Goal: Task Accomplishment & Management: Complete application form

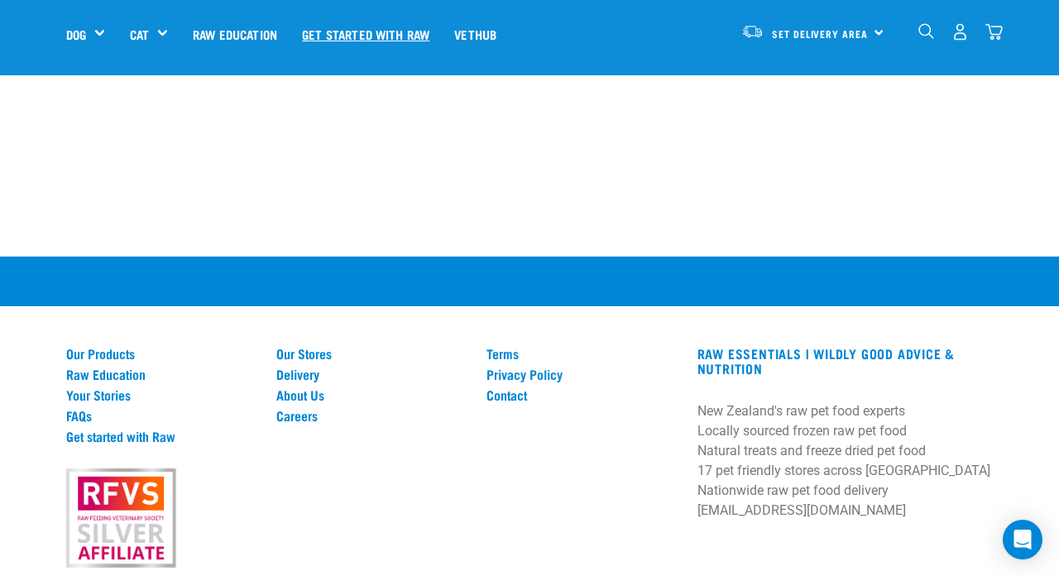
scroll to position [1670, 0]
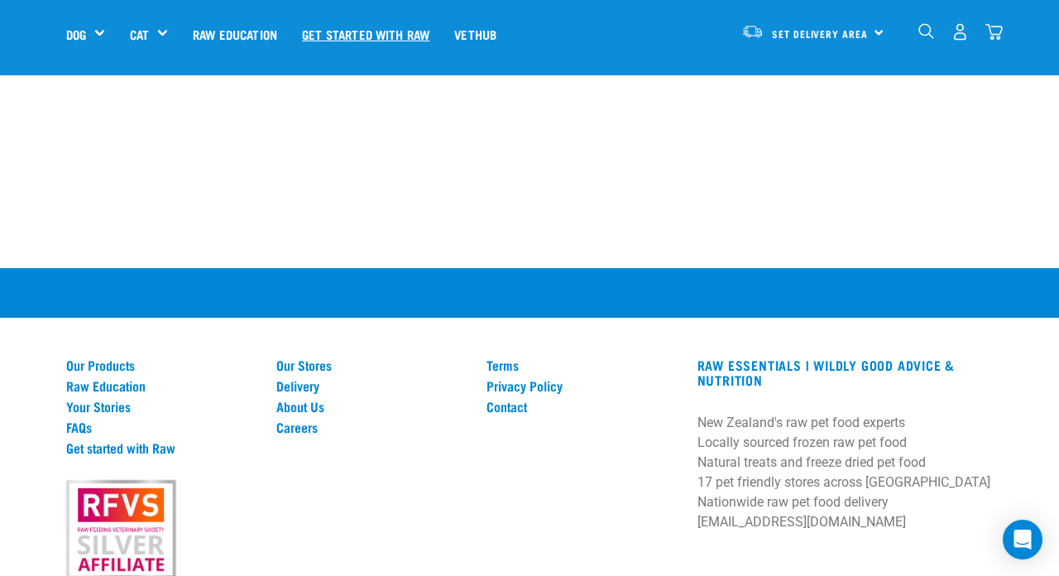
click at [358, 31] on link "Get started with Raw" at bounding box center [366, 34] width 152 height 66
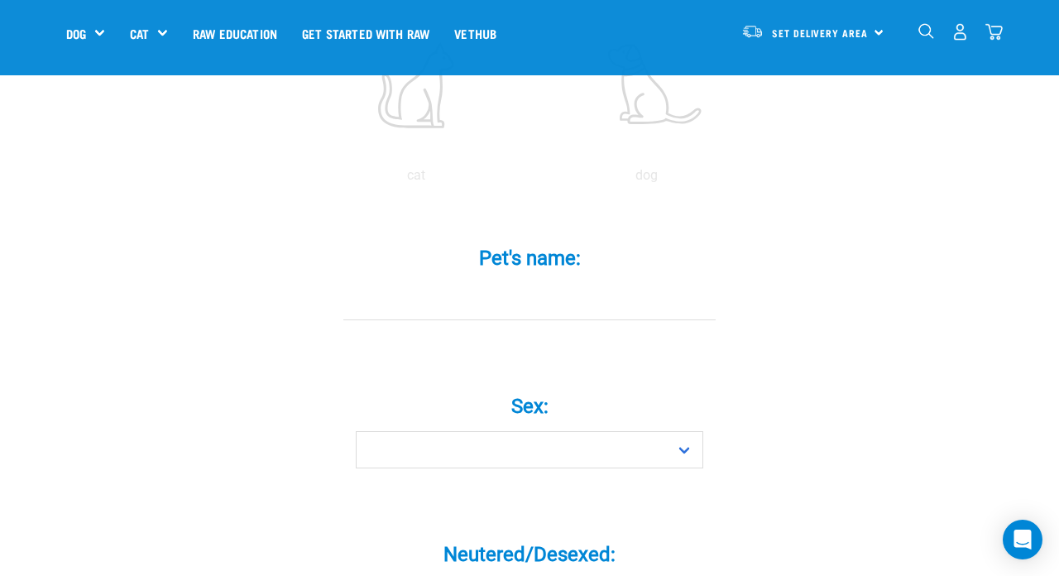
scroll to position [440, 0]
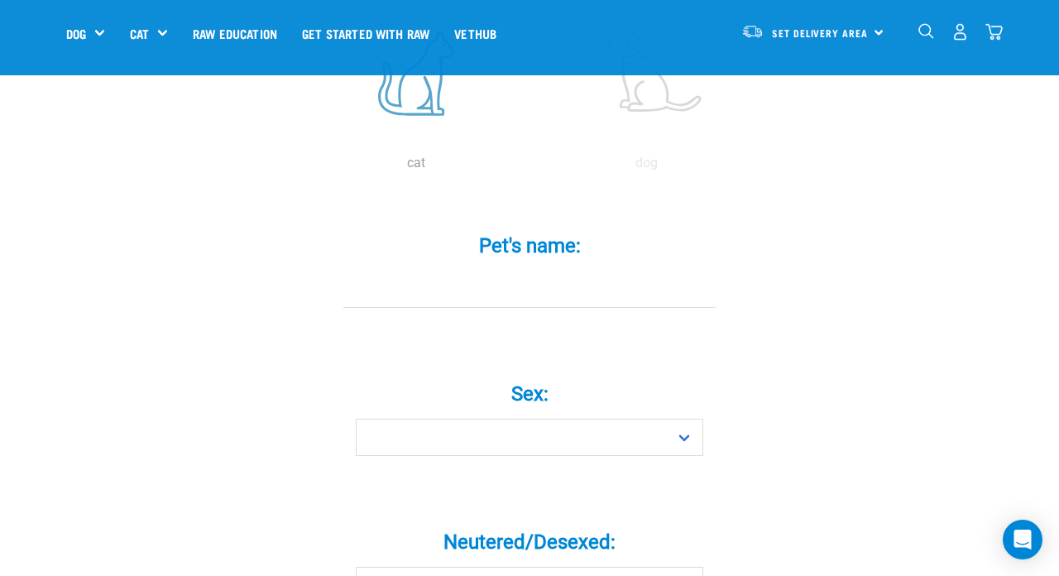
click at [424, 125] on label at bounding box center [416, 72] width 223 height 141
click at [301, 167] on input "radio" at bounding box center [301, 167] width 0 height 0
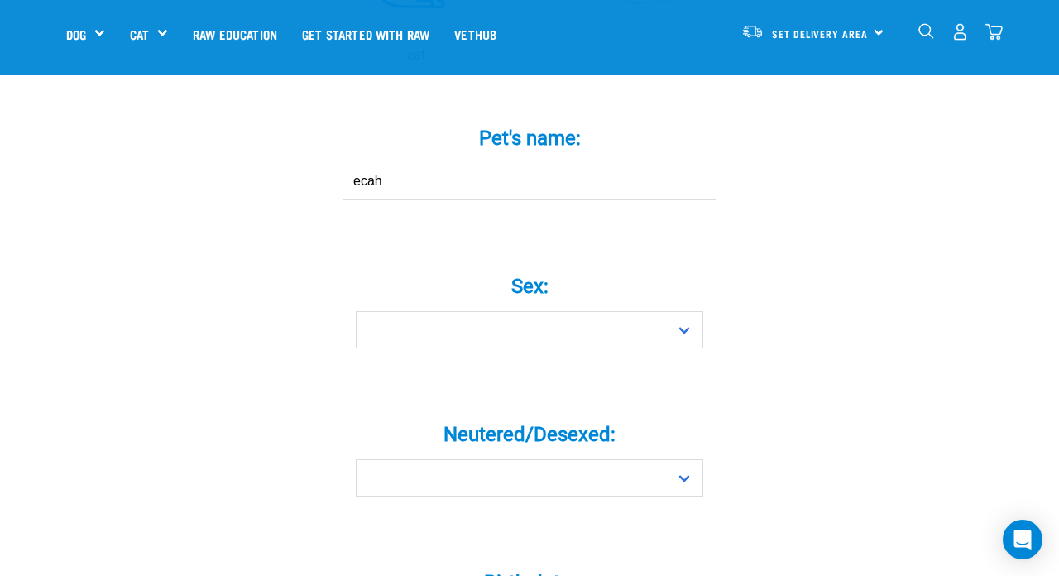
scroll to position [550, 0]
type input "ecah"
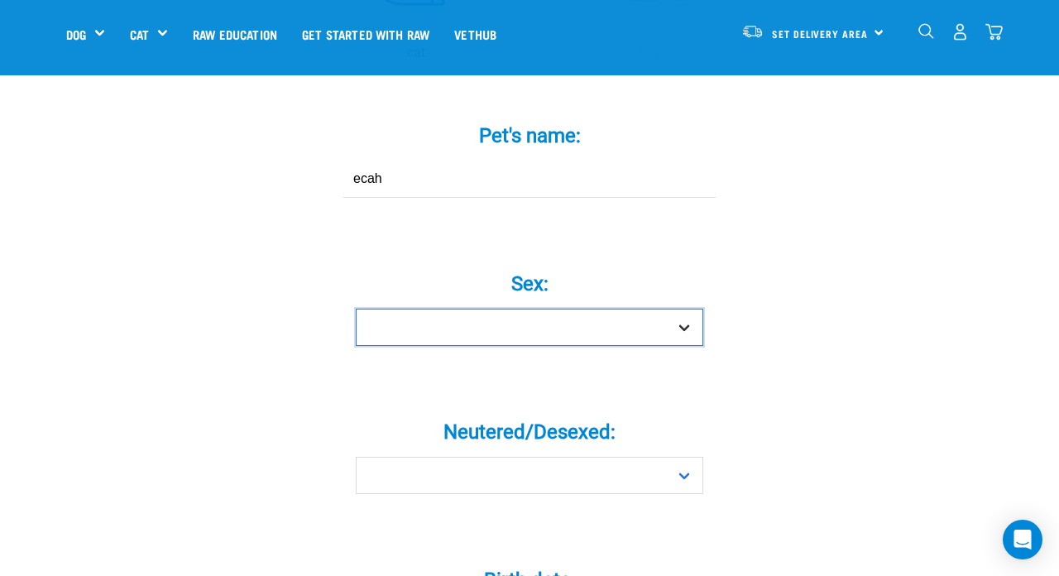
select select "girl"
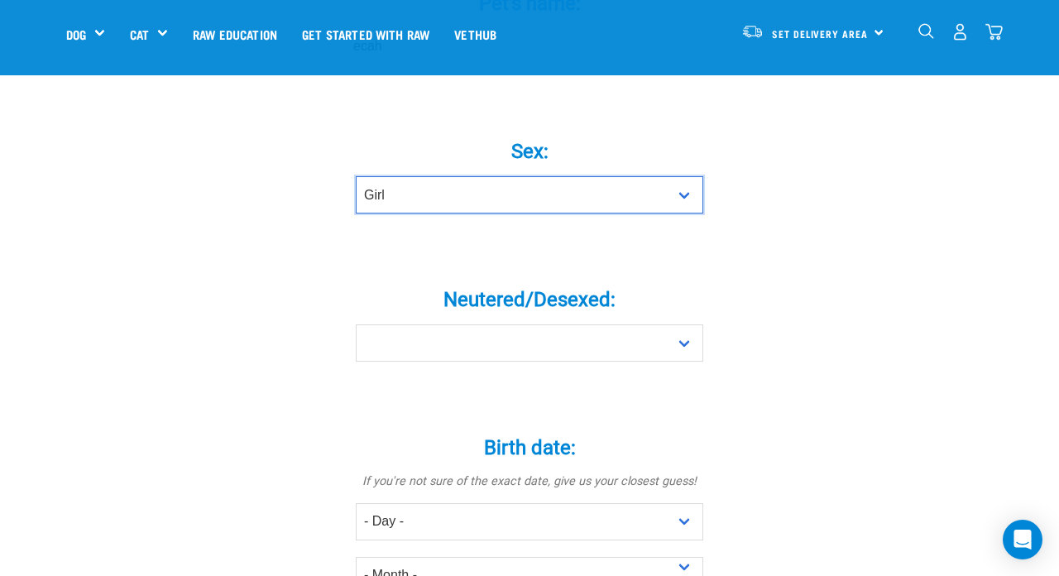
scroll to position [689, 0]
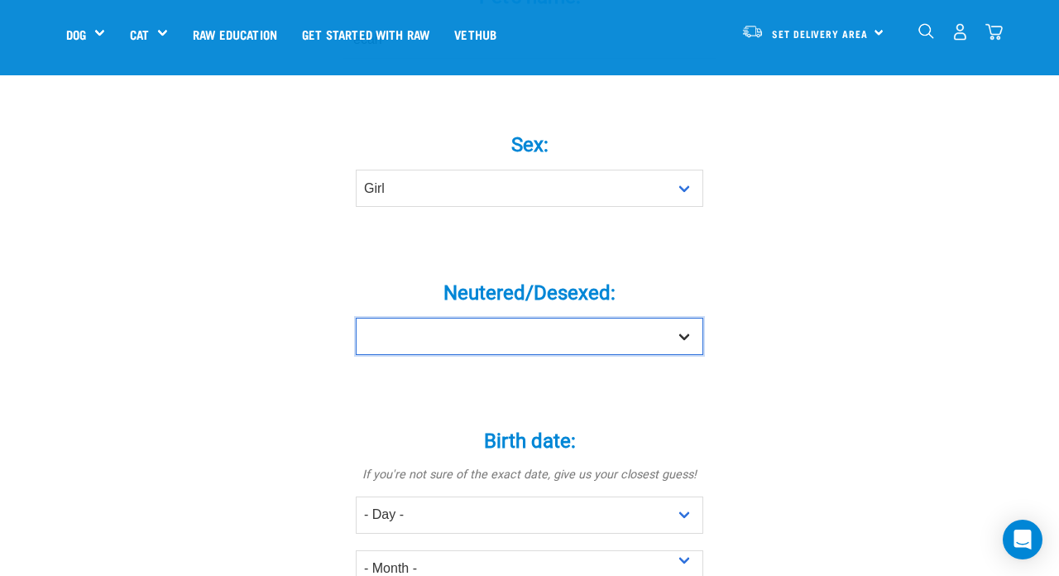
select select "yes"
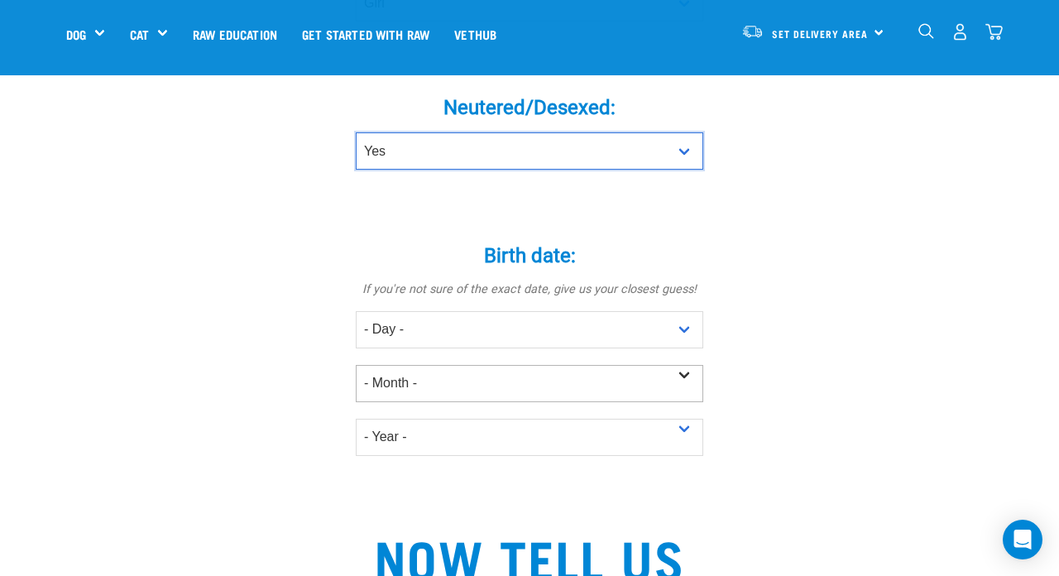
scroll to position [878, 0]
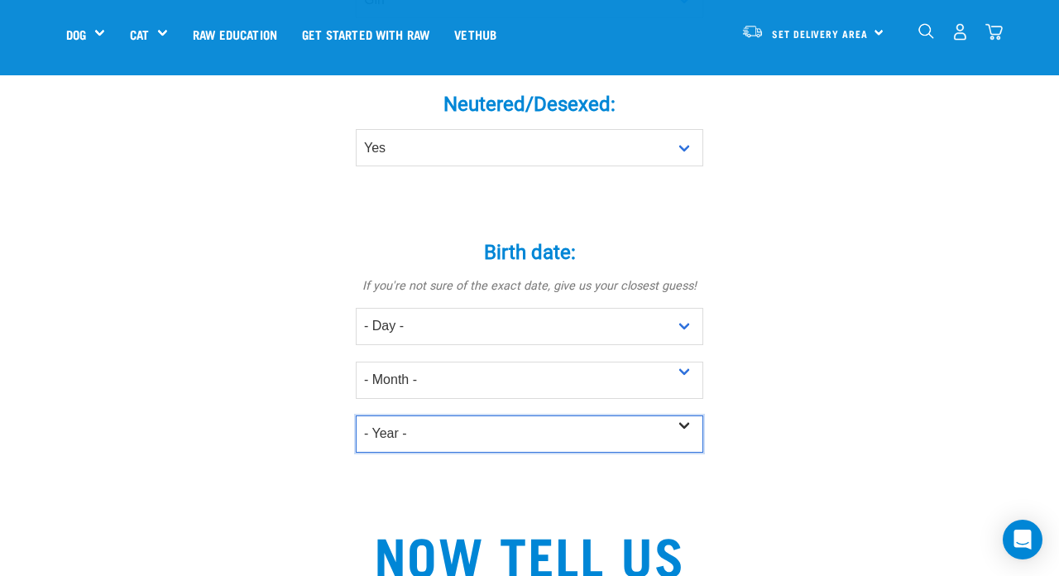
select select "2018"
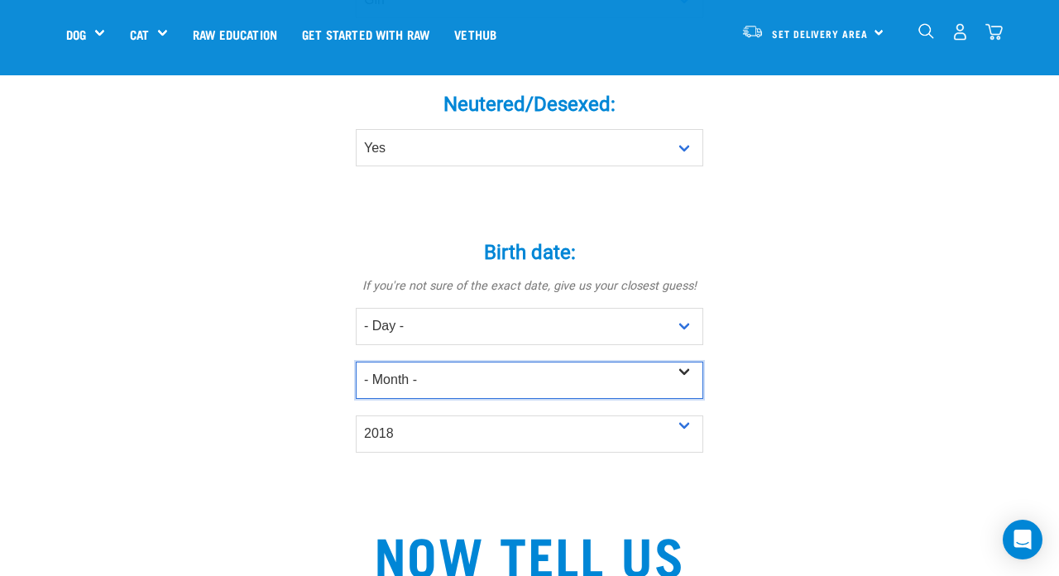
select select "March"
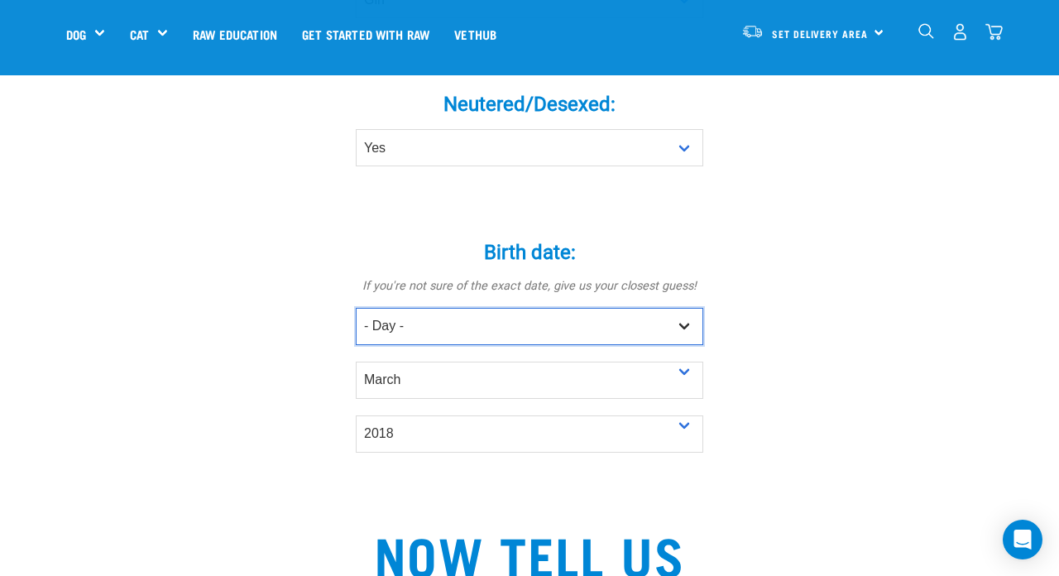
select select "6"
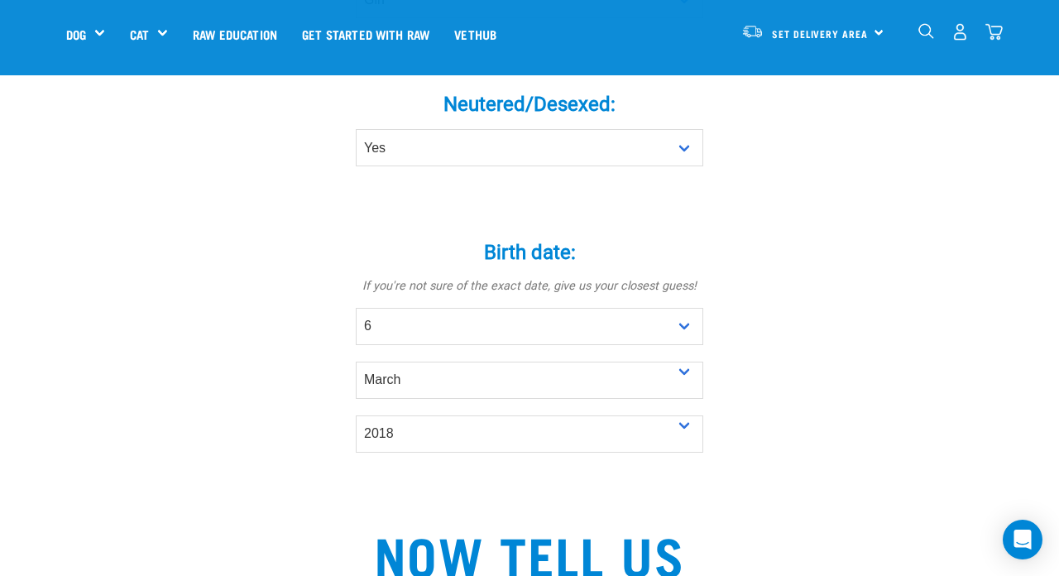
click at [827, 368] on div "Tell us about your pet Tell us their age, weight, energy levels, and any health…" at bounding box center [529, 242] width 927 height 1975
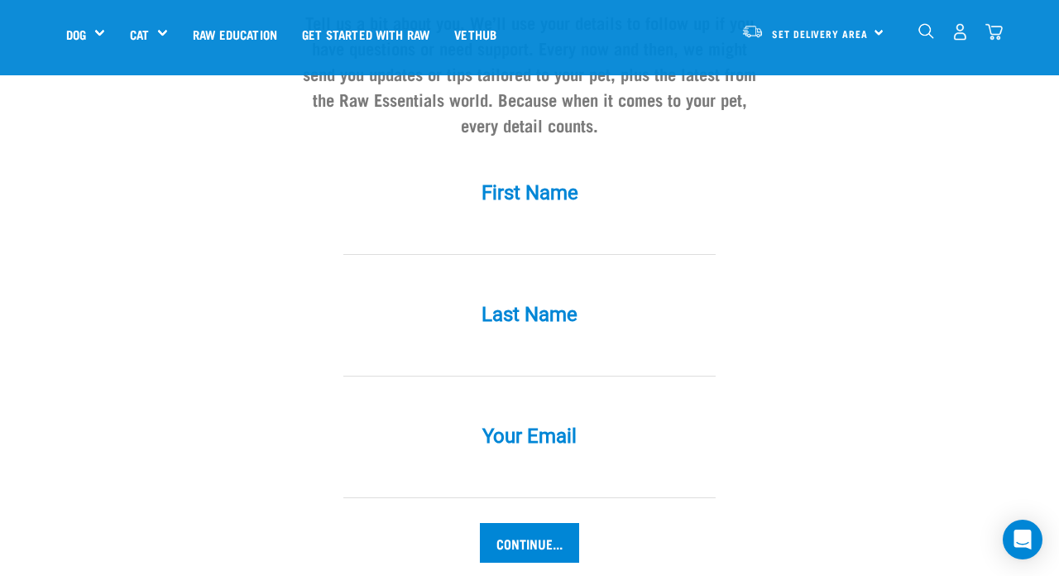
scroll to position [1556, 0]
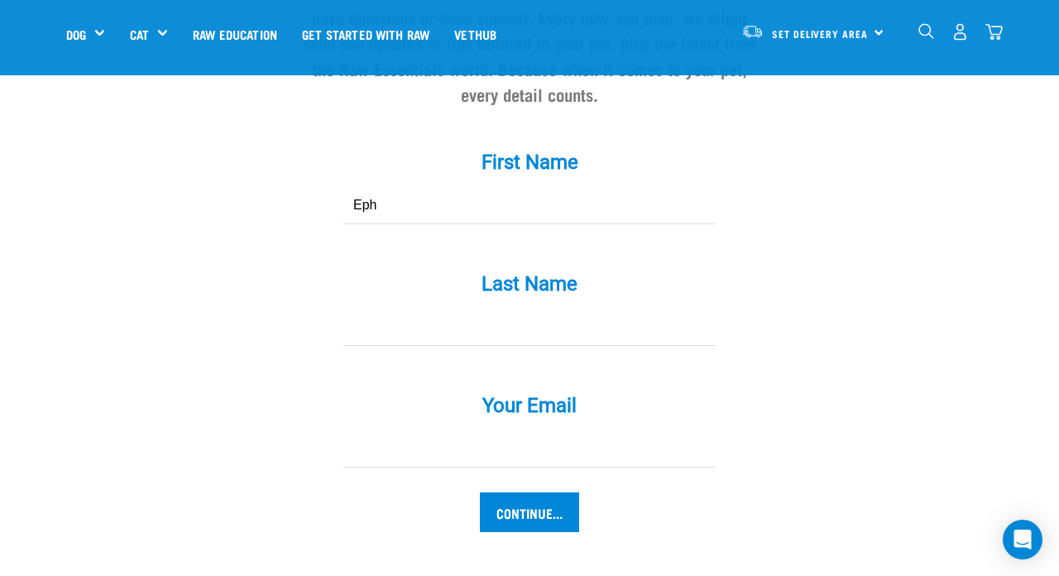
type input "Eph"
type input "Mmlys"
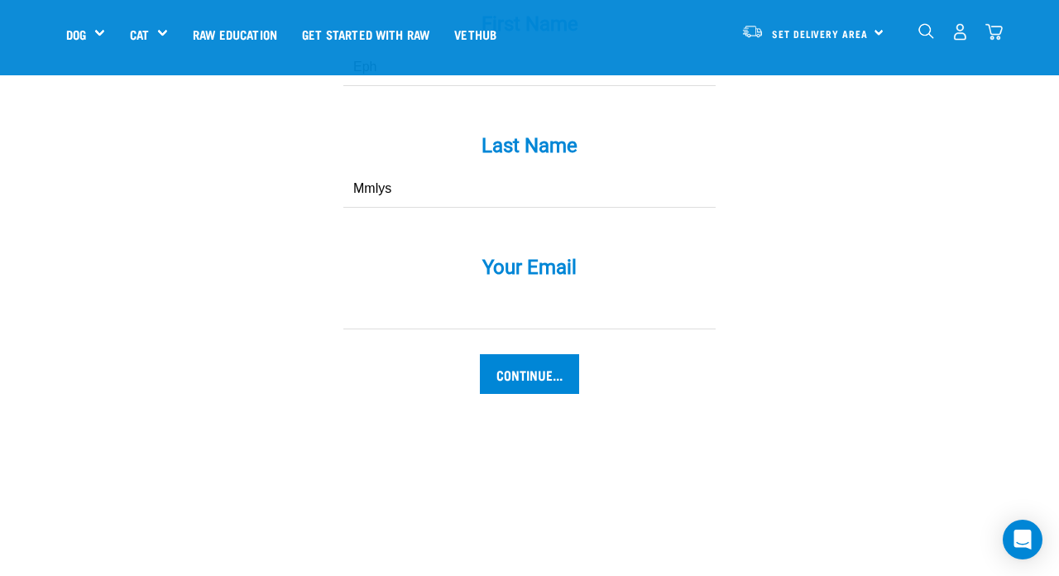
scroll to position [1694, 0]
type input "[EMAIL_ADDRESS][DOMAIN_NAME]"
click at [526, 393] on input "Continue..." at bounding box center [529, 374] width 99 height 40
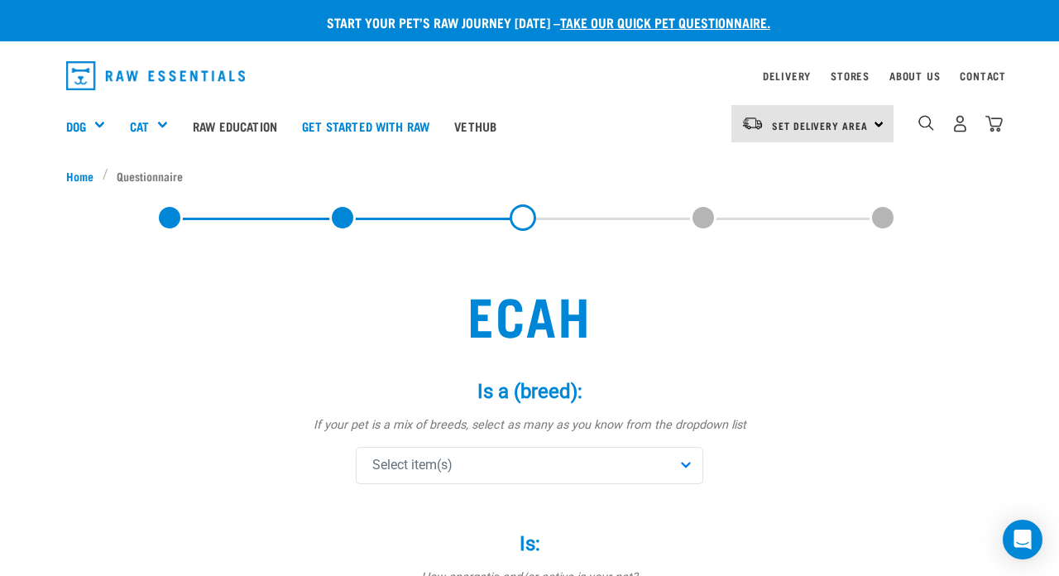
click at [603, 465] on div "Select item(s)" at bounding box center [530, 465] width 348 height 37
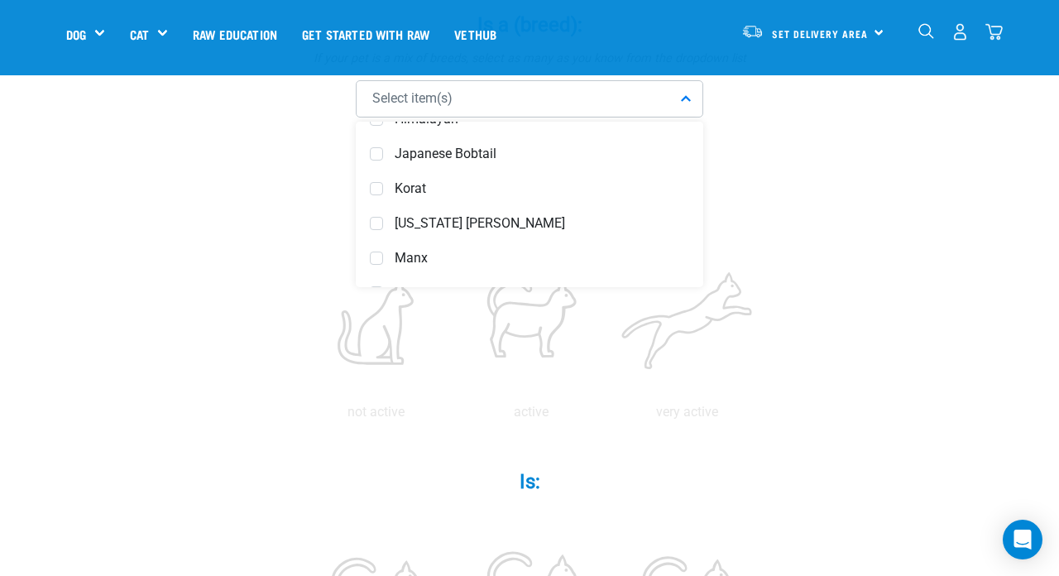
scroll to position [723, 0]
click at [377, 225] on span at bounding box center [376, 222] width 13 height 13
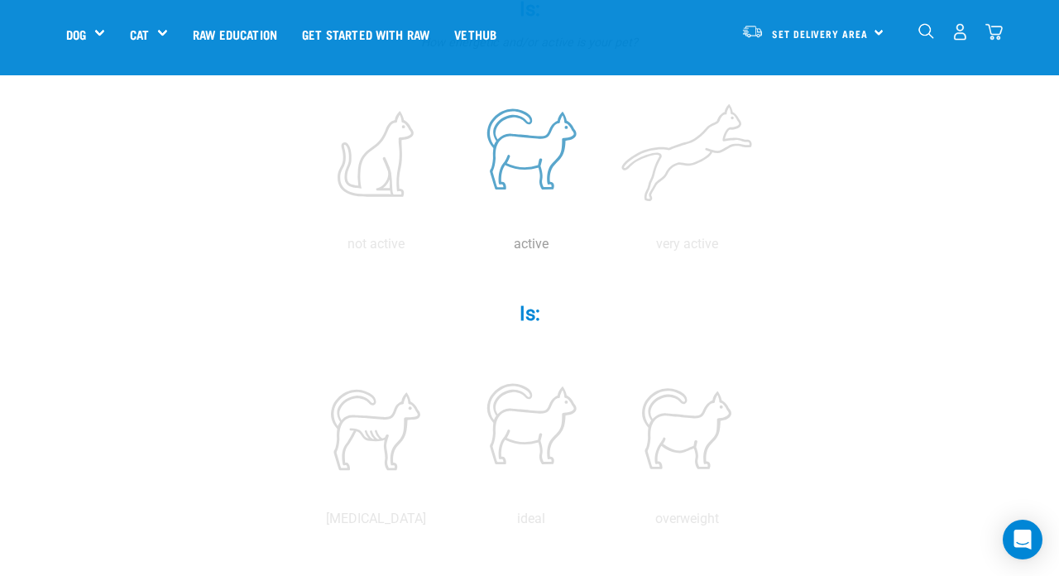
scroll to position [417, 0]
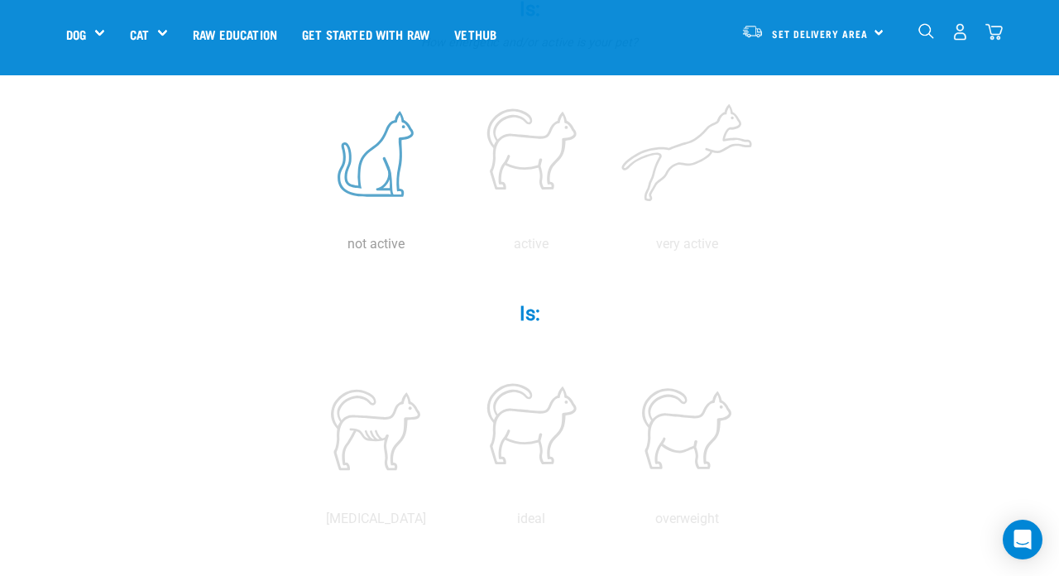
click at [370, 171] on label at bounding box center [375, 154] width 149 height 141
click at [298, 248] on input "radio" at bounding box center [298, 248] width 0 height 0
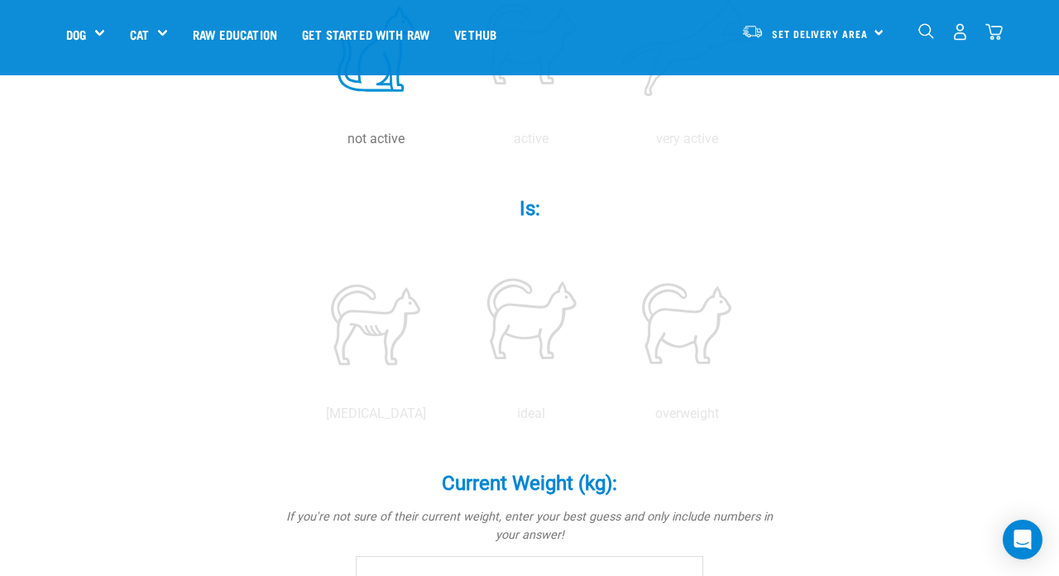
scroll to position [521, 0]
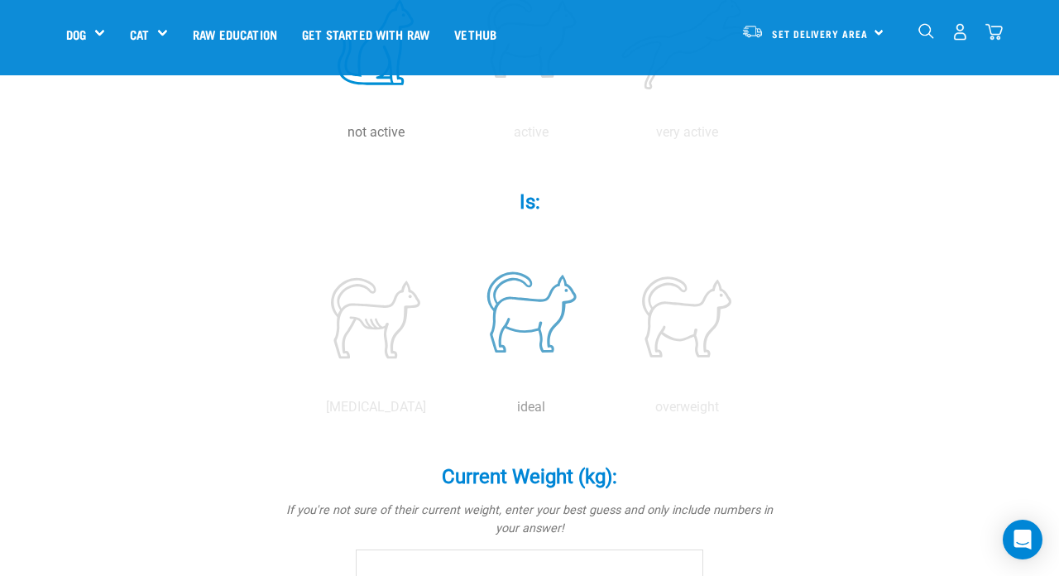
drag, startPoint x: 560, startPoint y: 323, endPoint x: 589, endPoint y: 323, distance: 29.0
click at [560, 323] on label at bounding box center [531, 317] width 149 height 141
click at [454, 411] on input "radio" at bounding box center [454, 411] width 0 height 0
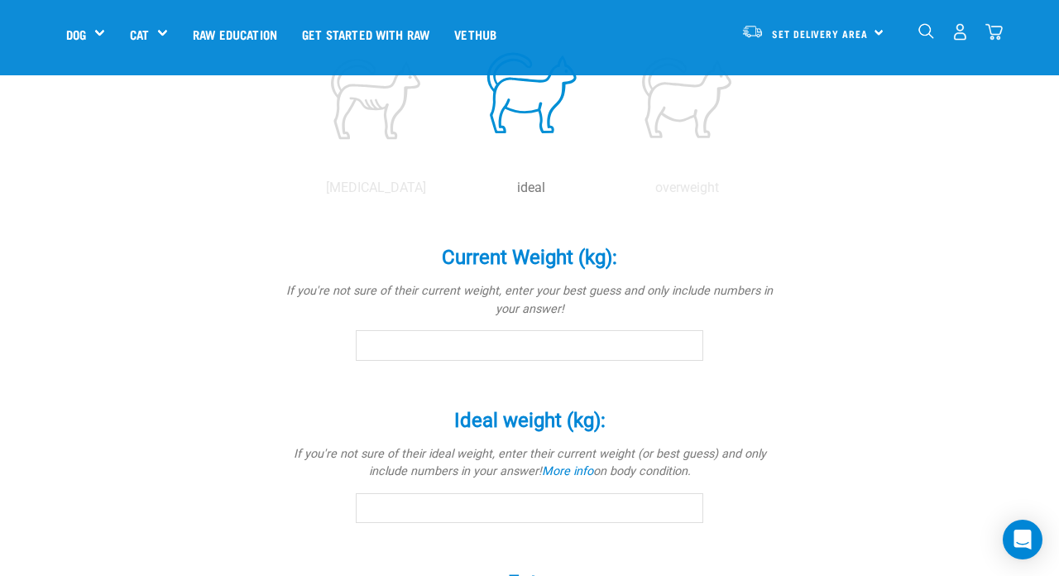
scroll to position [749, 0]
click at [509, 343] on input "Current Weight (kg): *" at bounding box center [530, 344] width 348 height 30
click at [684, 340] on input "0.1" at bounding box center [530, 344] width 348 height 30
click at [684, 340] on input "0.2" at bounding box center [530, 344] width 348 height 30
click at [684, 340] on input "0.3" at bounding box center [530, 344] width 348 height 30
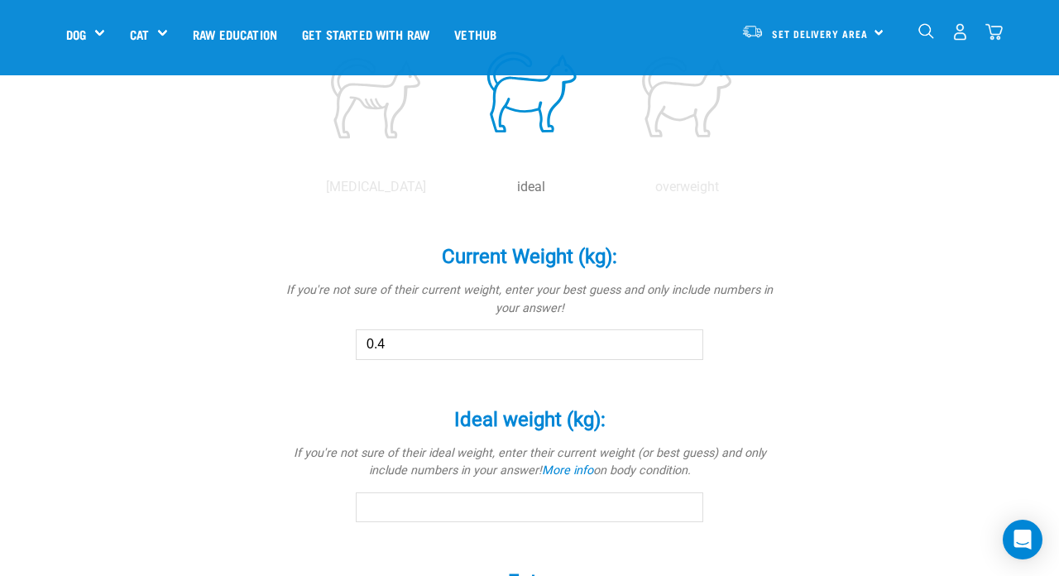
click at [684, 340] on input "0.4" at bounding box center [530, 344] width 348 height 30
click at [684, 340] on input "0.5" at bounding box center [530, 344] width 348 height 30
click at [684, 340] on input "0.6" at bounding box center [530, 344] width 348 height 30
click at [684, 340] on input "0.7" at bounding box center [530, 344] width 348 height 30
click at [684, 340] on input "0.8" at bounding box center [530, 344] width 348 height 30
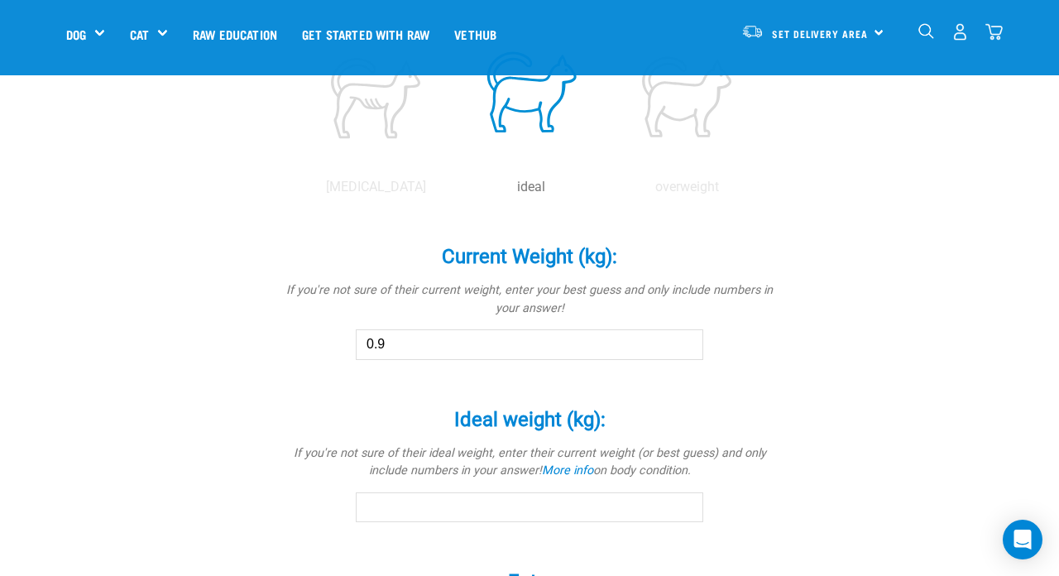
click at [684, 340] on input "0.9" at bounding box center [530, 344] width 348 height 30
click at [684, 340] on input "1" at bounding box center [530, 344] width 348 height 30
click at [684, 340] on input "1.1" at bounding box center [530, 344] width 348 height 30
click at [684, 340] on input "1.2" at bounding box center [530, 344] width 348 height 30
click at [684, 340] on input "1.3" at bounding box center [530, 344] width 348 height 30
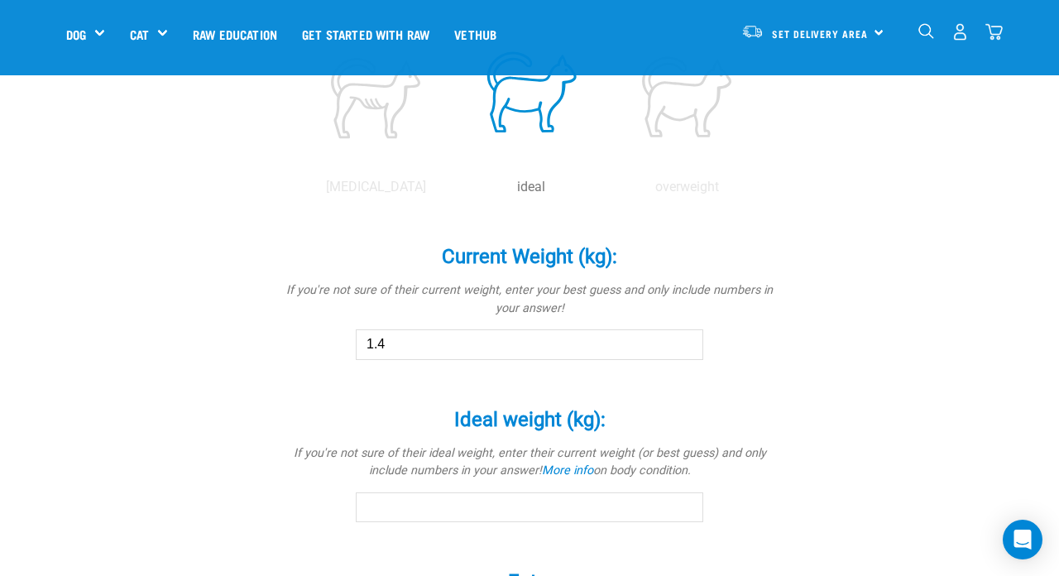
click at [684, 340] on input "1.4" at bounding box center [530, 344] width 348 height 30
click at [684, 340] on input "1.5" at bounding box center [530, 344] width 348 height 30
click at [684, 340] on input "1.6" at bounding box center [530, 344] width 348 height 30
click at [684, 340] on input "1.7" at bounding box center [530, 344] width 348 height 30
click at [684, 340] on input "1.8" at bounding box center [530, 344] width 348 height 30
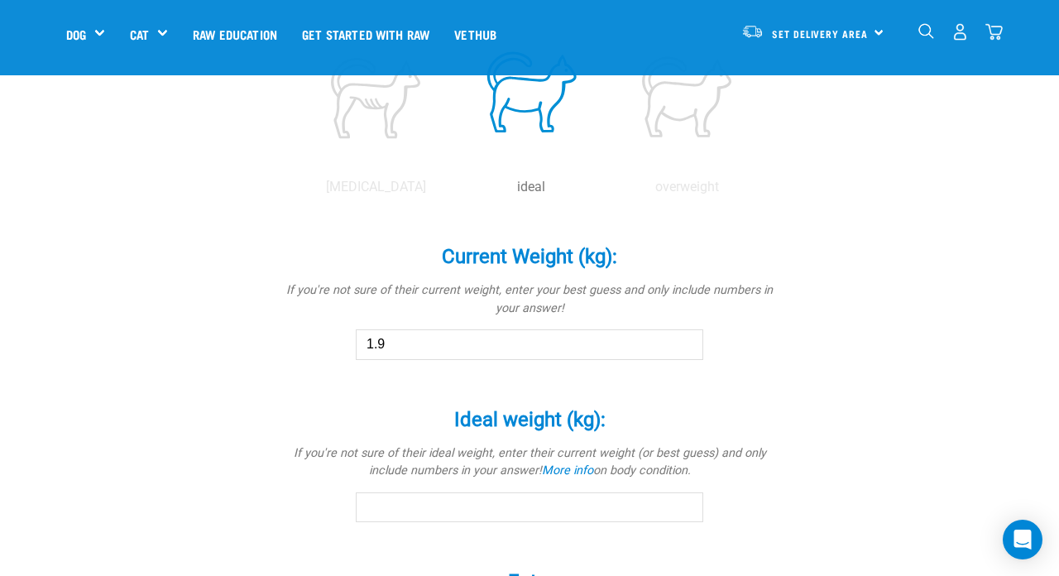
click at [684, 340] on input "1.9" at bounding box center [530, 344] width 348 height 30
click at [684, 340] on input "2" at bounding box center [530, 344] width 348 height 30
click at [684, 340] on input "2.1" at bounding box center [530, 344] width 348 height 30
click at [684, 340] on input "2.2" at bounding box center [530, 344] width 348 height 30
click at [684, 340] on input "2.3" at bounding box center [530, 344] width 348 height 30
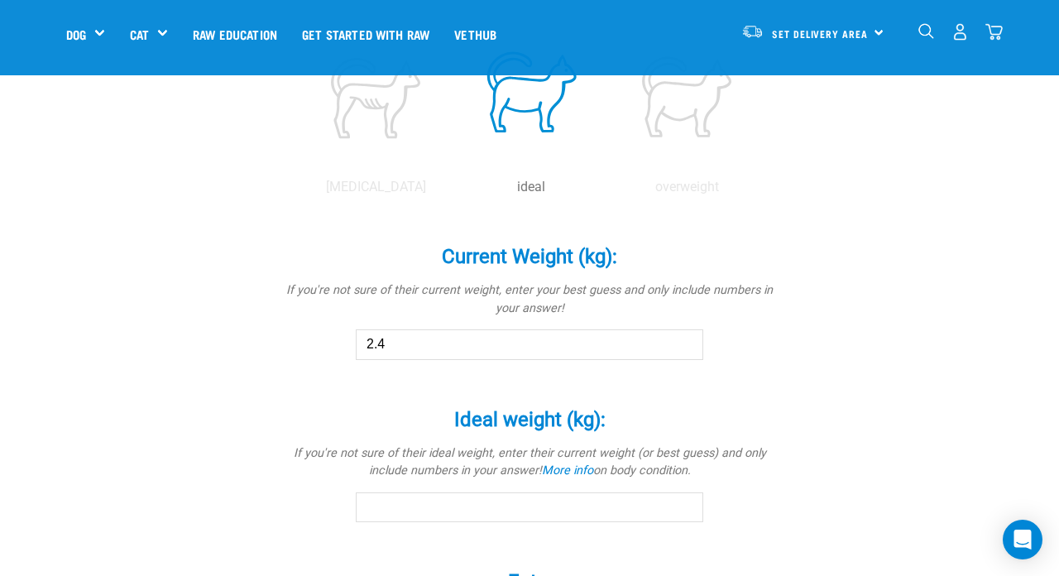
click at [684, 340] on input "2.4" at bounding box center [530, 344] width 348 height 30
click at [684, 340] on input "2.5" at bounding box center [530, 344] width 348 height 30
click at [684, 340] on input "2.6" at bounding box center [530, 344] width 348 height 30
type input "2.7"
click at [684, 340] on input "2.7" at bounding box center [530, 344] width 348 height 30
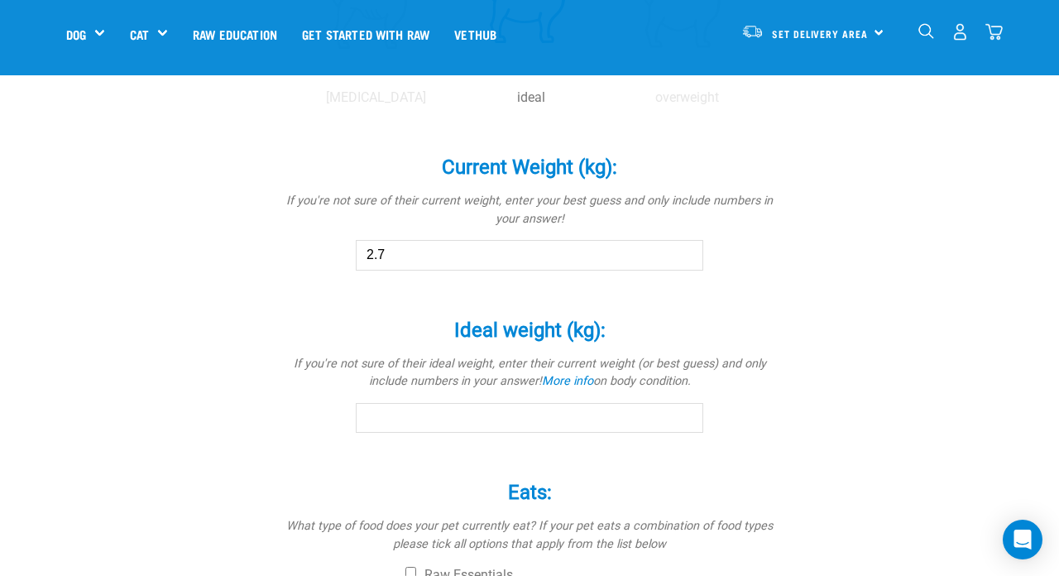
scroll to position [838, 0]
click at [689, 411] on input "0.1" at bounding box center [530, 418] width 348 height 30
click at [689, 411] on input "0.2" at bounding box center [530, 418] width 348 height 30
click at [689, 411] on input "0.3" at bounding box center [530, 418] width 348 height 30
click at [689, 411] on input "0.4" at bounding box center [530, 418] width 348 height 30
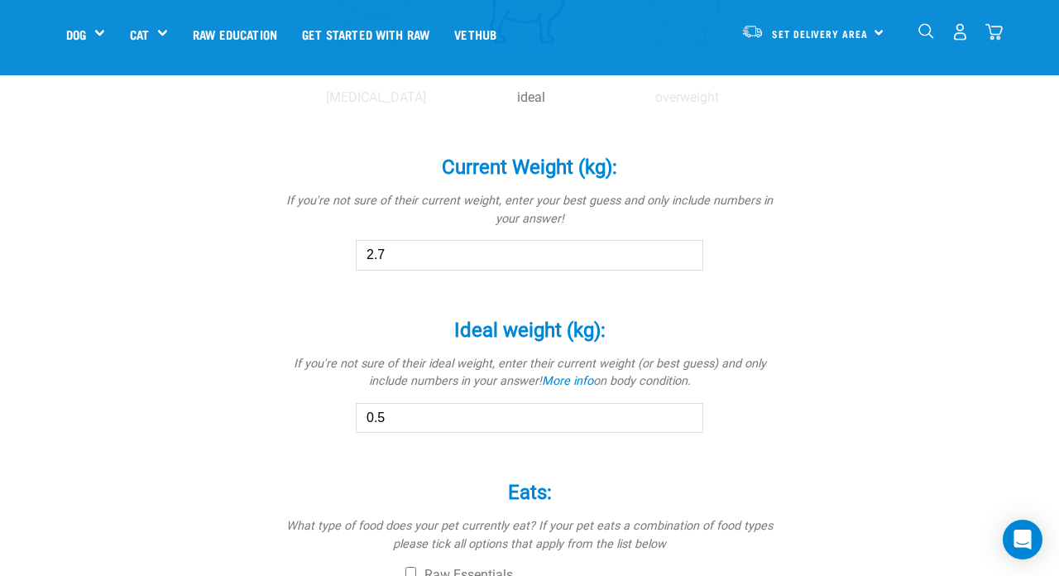
click at [689, 411] on input "0.5" at bounding box center [530, 418] width 348 height 30
click at [689, 411] on input "0.6" at bounding box center [530, 418] width 348 height 30
click at [689, 411] on input "0.7" at bounding box center [530, 417] width 348 height 30
click at [689, 411] on input "0.8" at bounding box center [530, 419] width 348 height 30
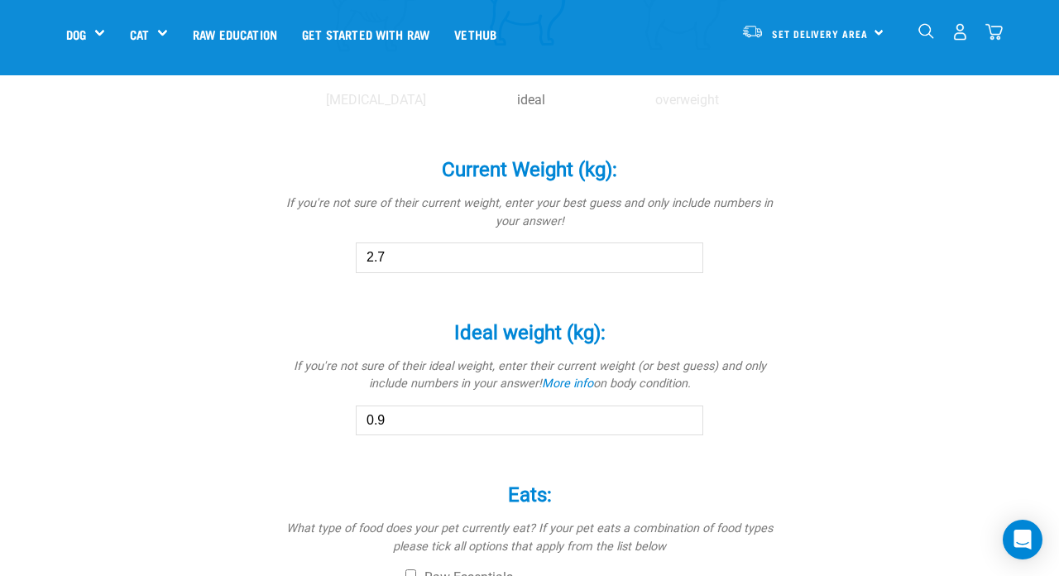
click at [689, 411] on input "0.9" at bounding box center [530, 421] width 348 height 30
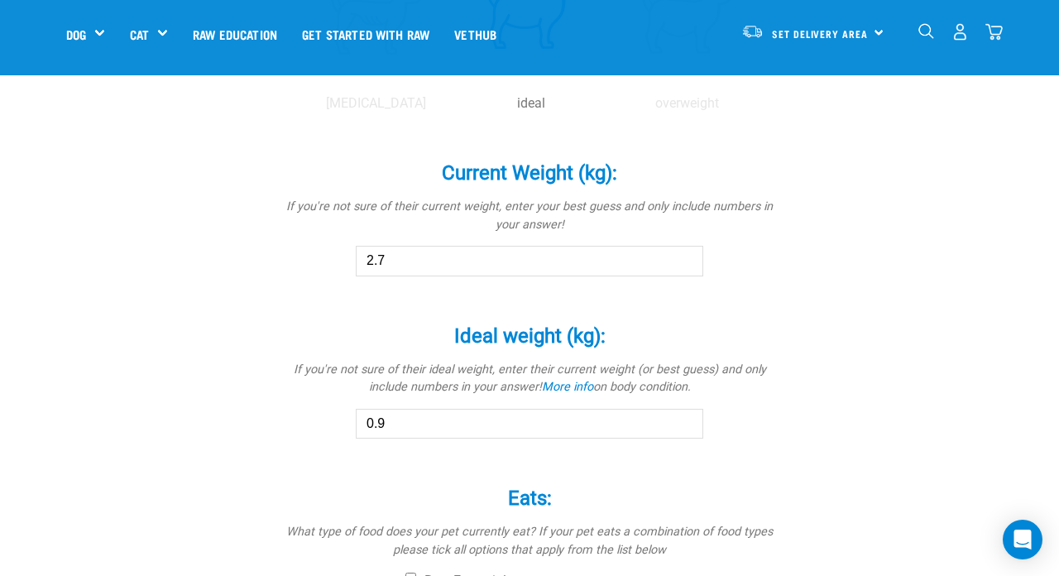
click at [689, 411] on input "0.9" at bounding box center [530, 424] width 348 height 30
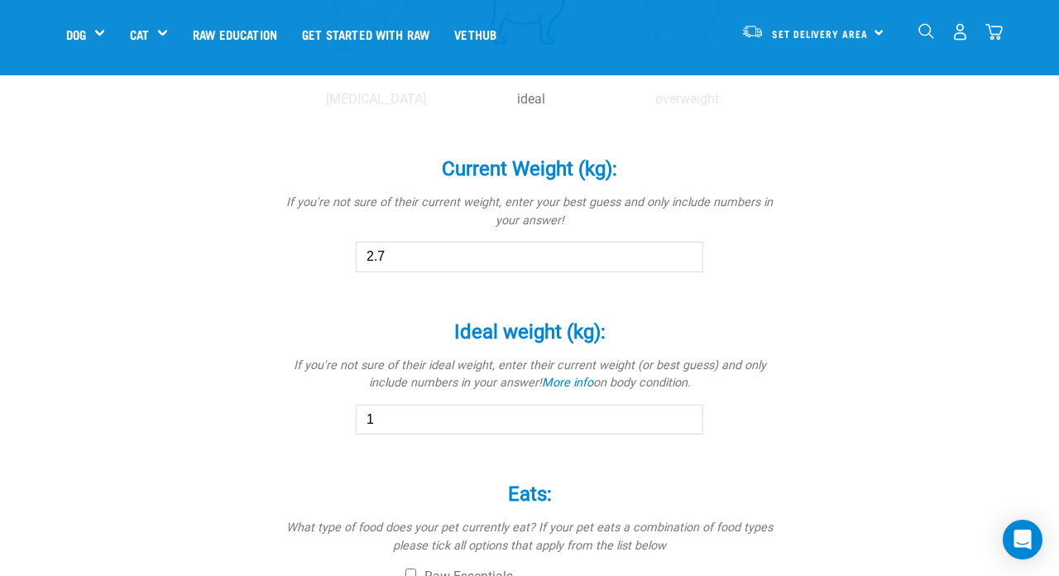
click at [689, 411] on input "1" at bounding box center [530, 420] width 348 height 30
click at [689, 411] on input "1.1" at bounding box center [530, 419] width 348 height 30
click at [689, 411] on input "1.2" at bounding box center [530, 420] width 348 height 30
click at [689, 411] on input "1.3" at bounding box center [530, 420] width 348 height 30
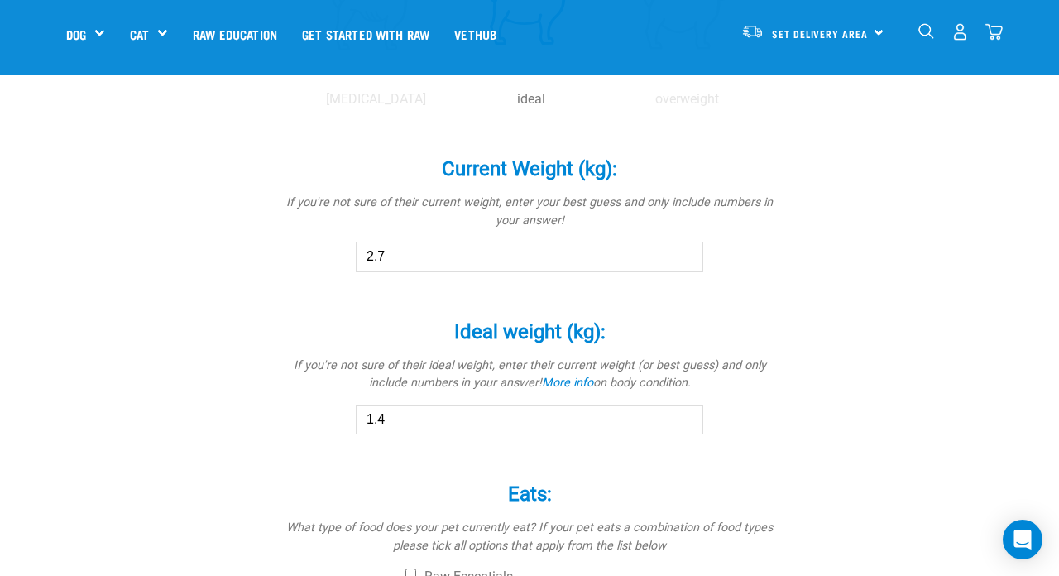
click at [689, 411] on input "1.4" at bounding box center [530, 420] width 348 height 30
click at [689, 411] on input "1.5" at bounding box center [530, 420] width 348 height 30
click at [689, 411] on input "1.6" at bounding box center [530, 420] width 348 height 30
click at [689, 411] on input "1.7" at bounding box center [530, 420] width 348 height 30
click at [689, 411] on input "1.8" at bounding box center [530, 420] width 348 height 30
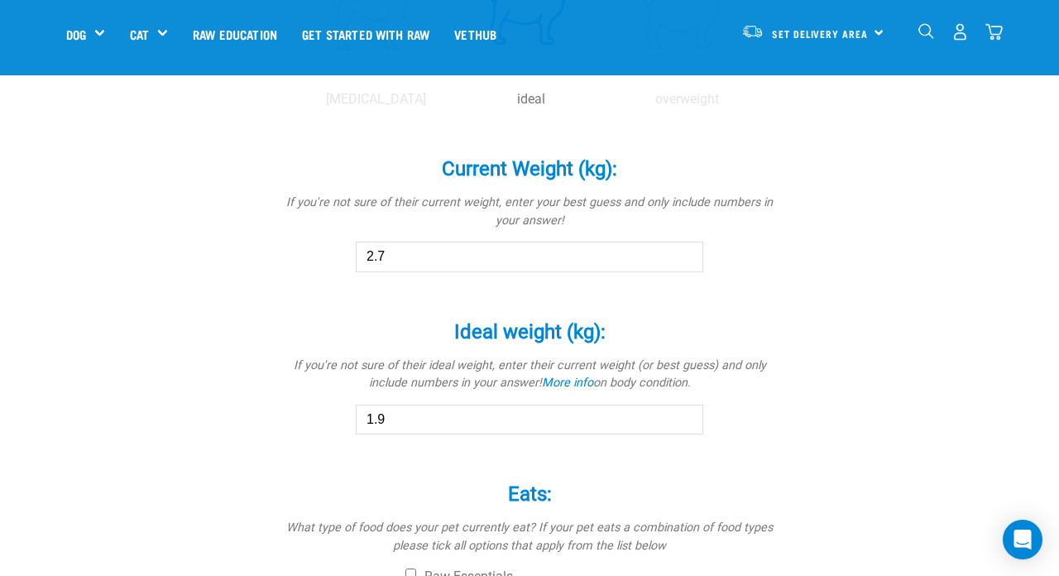
click at [689, 411] on input "1.9" at bounding box center [530, 420] width 348 height 30
click at [689, 411] on input "2" at bounding box center [530, 420] width 348 height 30
click at [689, 411] on input "2.1" at bounding box center [530, 420] width 348 height 30
click at [689, 411] on input "2.2" at bounding box center [530, 420] width 348 height 30
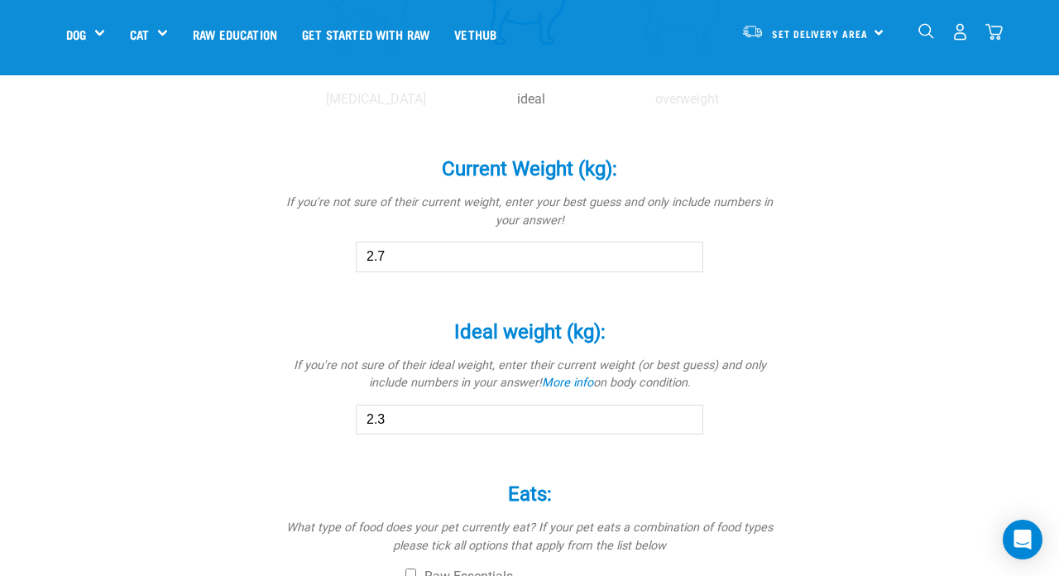
click at [689, 411] on input "2.3" at bounding box center [530, 420] width 348 height 30
click at [689, 411] on input "2.4" at bounding box center [530, 420] width 348 height 30
click at [689, 411] on input "2.5" at bounding box center [530, 420] width 348 height 30
click at [689, 411] on input "2.6" at bounding box center [530, 420] width 348 height 30
click at [689, 411] on input "2.7" at bounding box center [530, 420] width 348 height 30
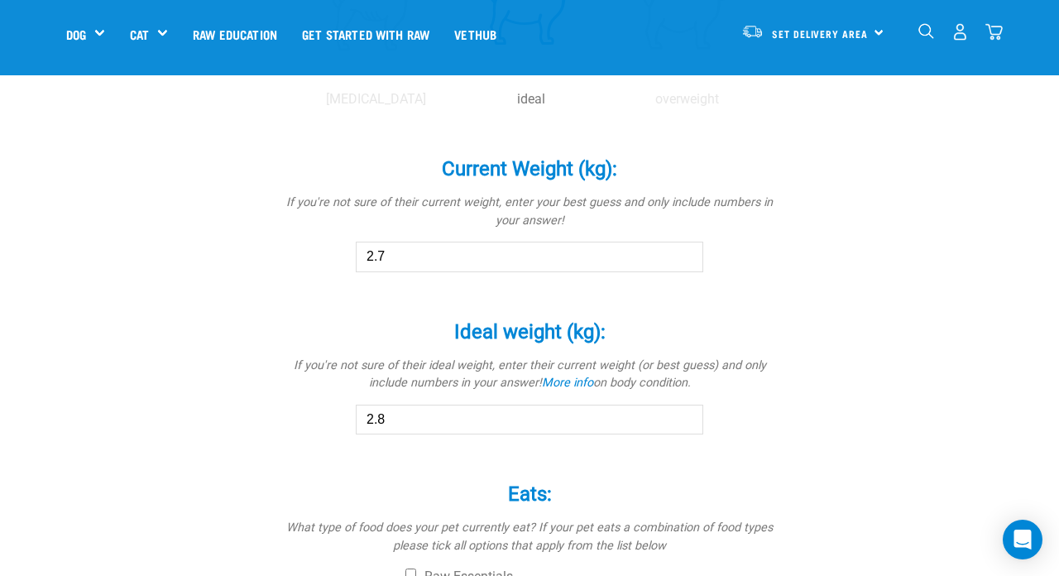
click at [689, 411] on input "2.8" at bounding box center [530, 420] width 348 height 30
click at [689, 411] on input "2.9" at bounding box center [530, 420] width 348 height 30
click at [689, 411] on input "3" at bounding box center [530, 420] width 348 height 30
click at [689, 411] on input "3.1" at bounding box center [530, 420] width 348 height 30
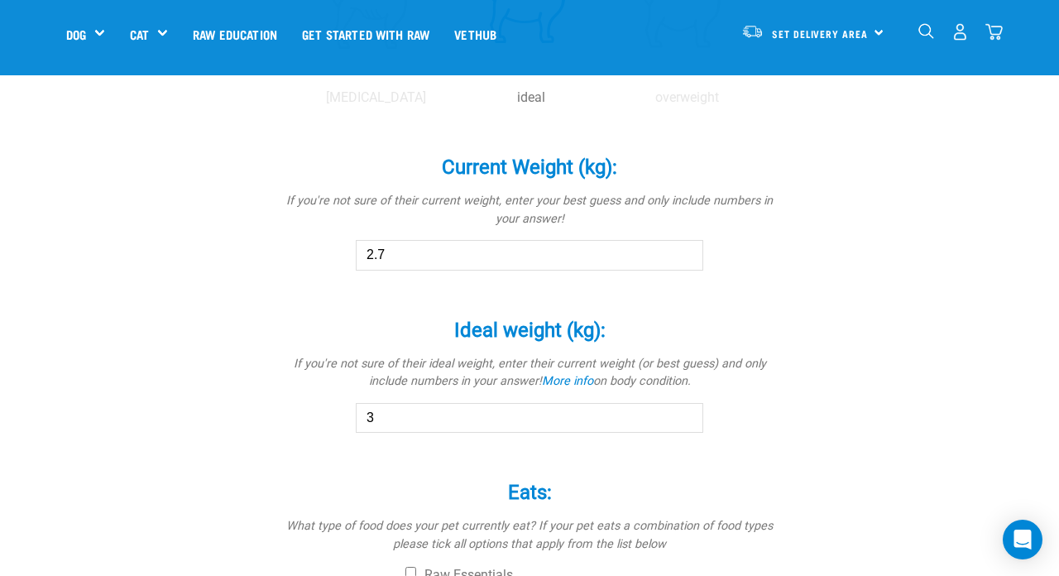
click at [687, 420] on input "3" at bounding box center [530, 418] width 348 height 30
click at [687, 409] on input "3.1" at bounding box center [530, 418] width 348 height 30
click at [687, 409] on input "3.2" at bounding box center [530, 418] width 348 height 30
click at [687, 409] on input "3.3" at bounding box center [530, 418] width 348 height 30
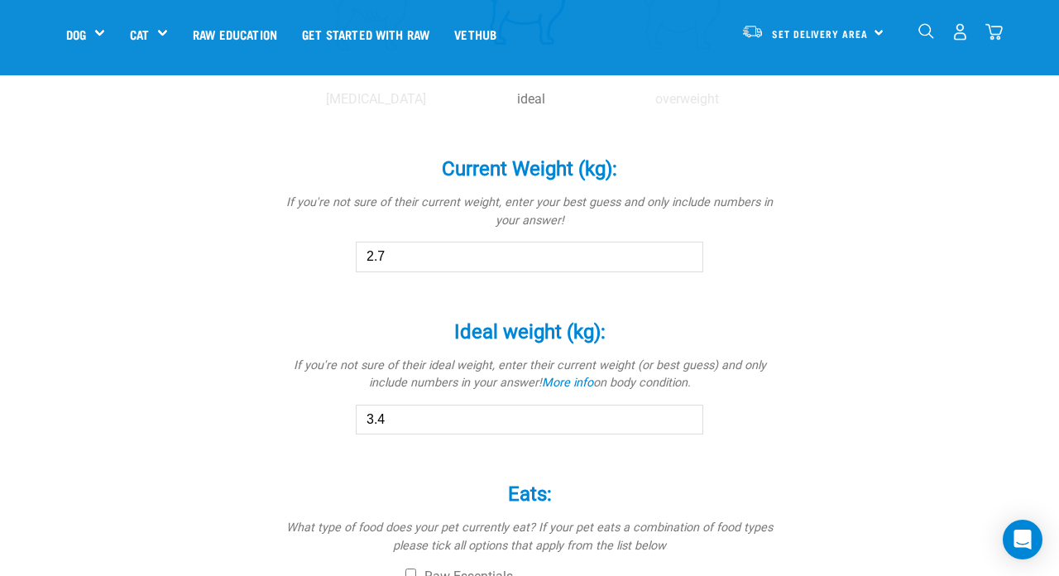
click at [687, 409] on input "3.4" at bounding box center [530, 420] width 348 height 30
type input "3.5"
click at [687, 409] on input "3.5" at bounding box center [530, 420] width 348 height 30
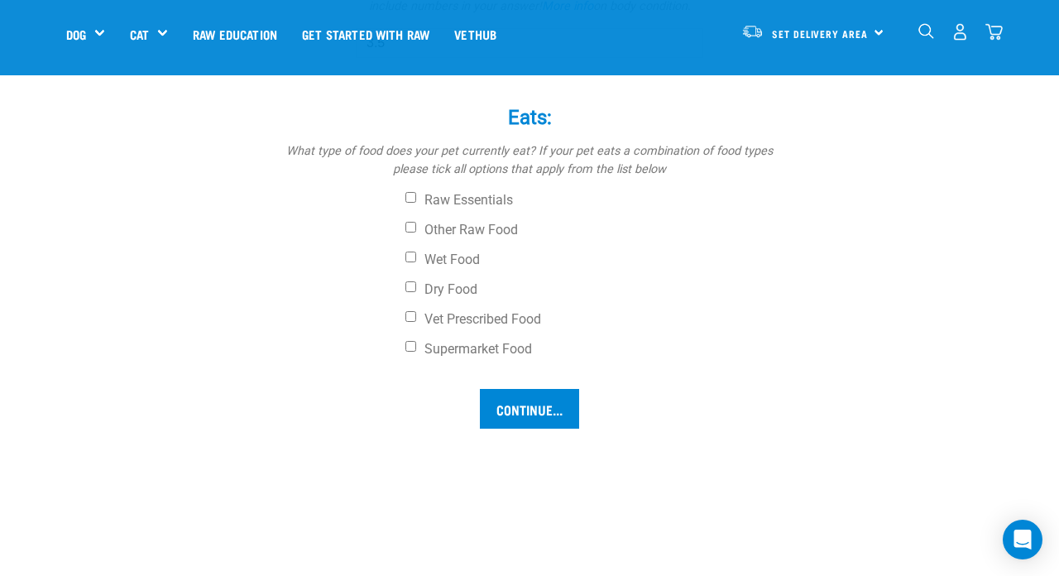
scroll to position [1212, 0]
click at [415, 283] on label "Dry Food" at bounding box center [592, 291] width 372 height 17
click at [415, 283] on input "Dry Food" at bounding box center [411, 288] width 11 height 11
checkbox input "true"
click at [418, 253] on label "Wet Food" at bounding box center [592, 261] width 372 height 17
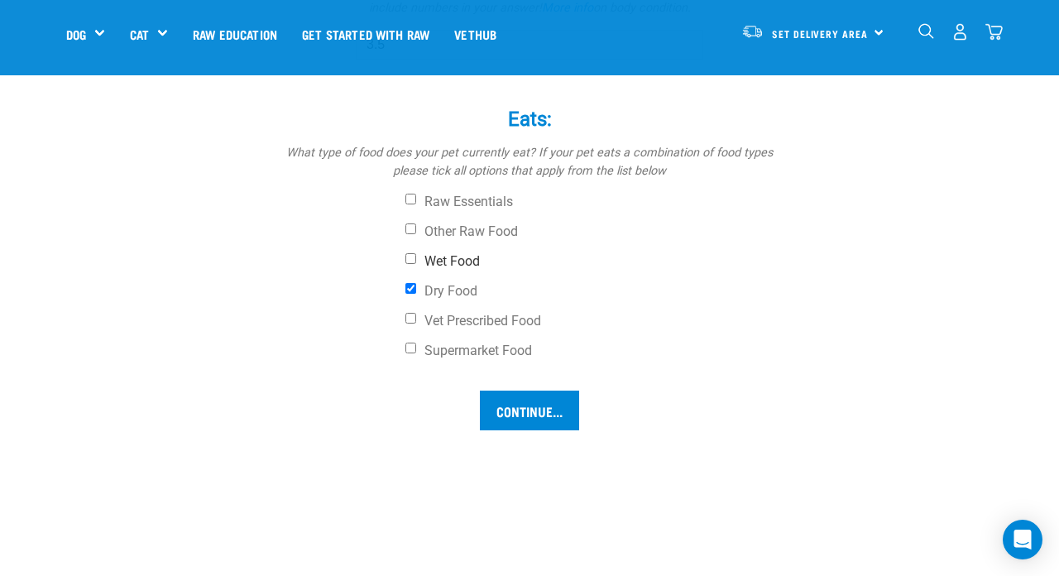
click at [416, 253] on input "Wet Food" at bounding box center [411, 258] width 11 height 11
checkbox input "true"
click at [564, 416] on input "Continue..." at bounding box center [529, 411] width 99 height 40
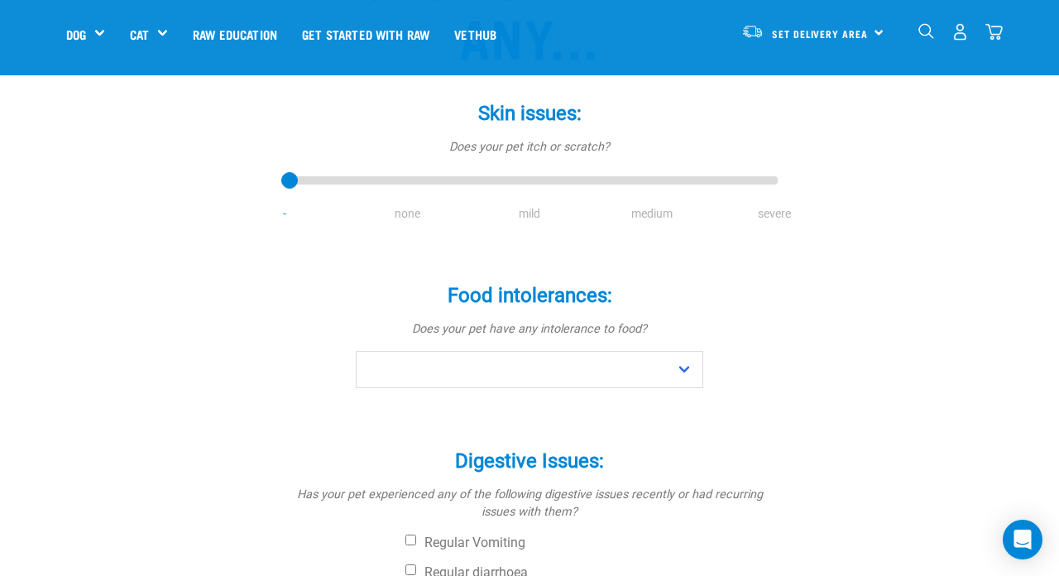
scroll to position [223, 0]
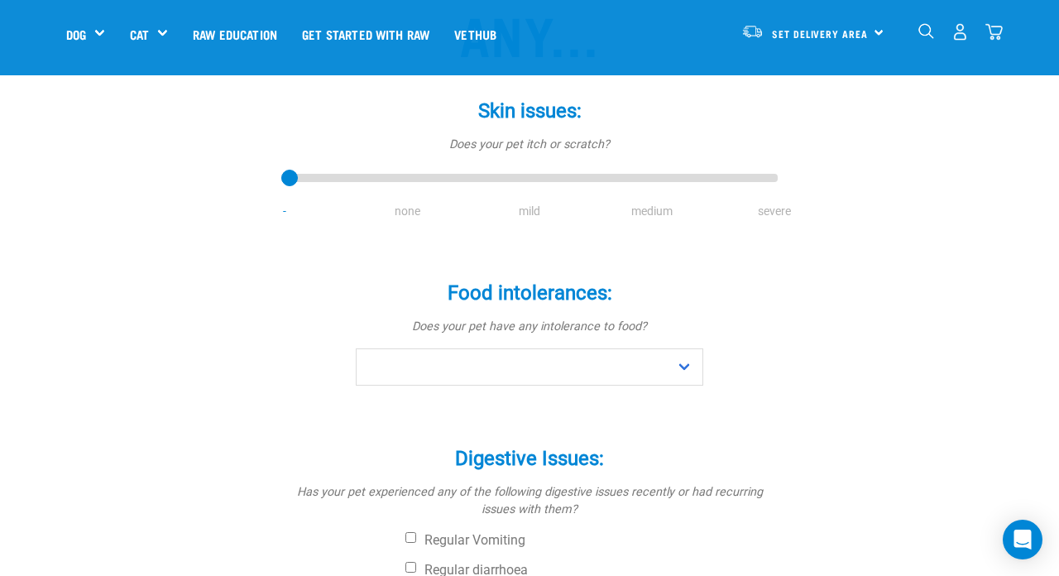
click at [395, 166] on div "Skin issues: * Does your pet itch or scratch? - none mild medium severe" at bounding box center [529, 148] width 497 height 144
drag, startPoint x: 288, startPoint y: 175, endPoint x: 388, endPoint y: 179, distance: 100.2
type input "1"
click at [388, 179] on input "range" at bounding box center [529, 178] width 497 height 23
click at [653, 345] on div "Food intolerances: * Does your pet have any intolerance to food? No Yes" at bounding box center [529, 321] width 497 height 127
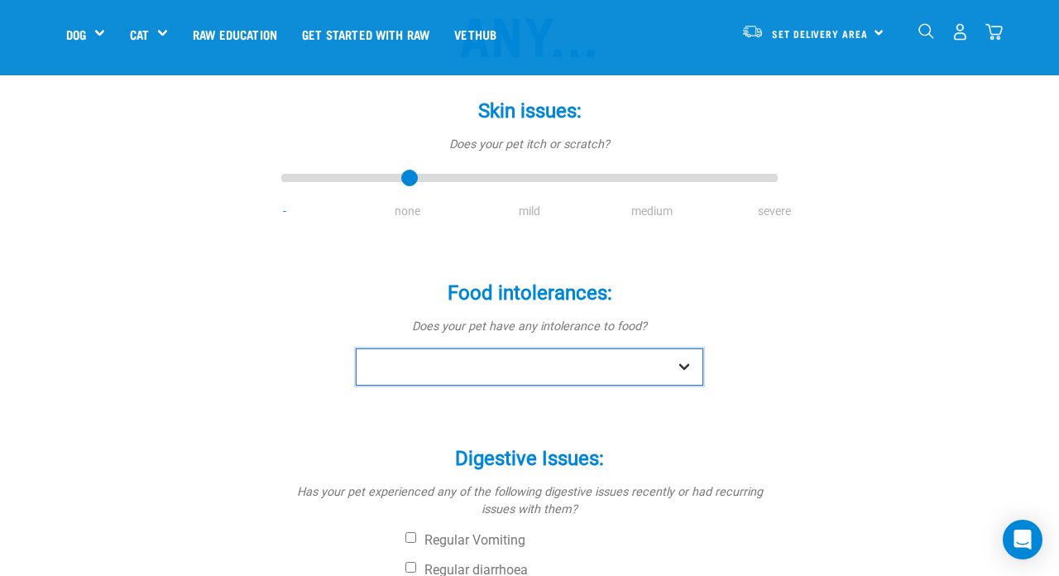
select select "no"
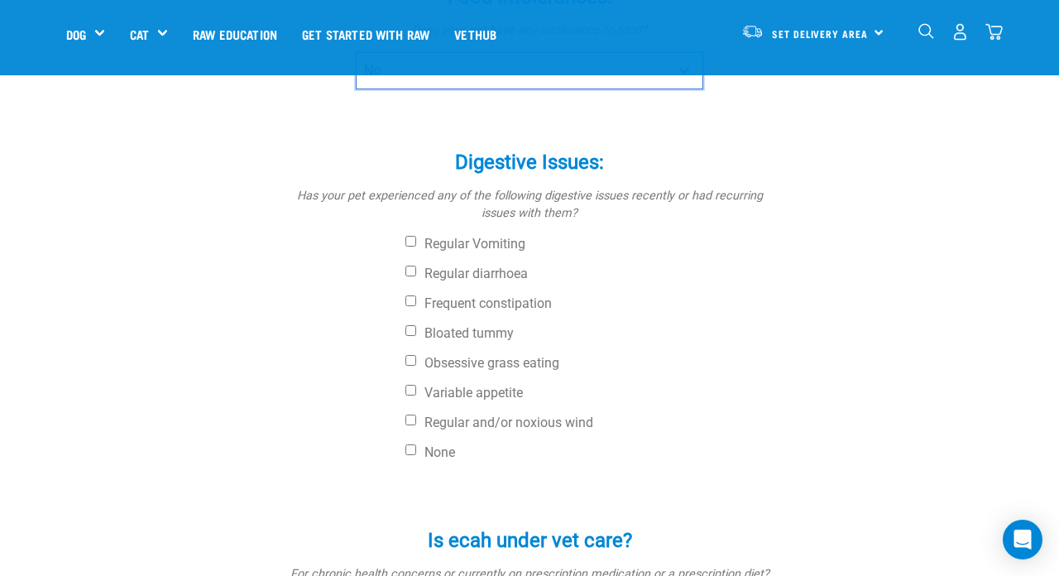
scroll to position [528, 0]
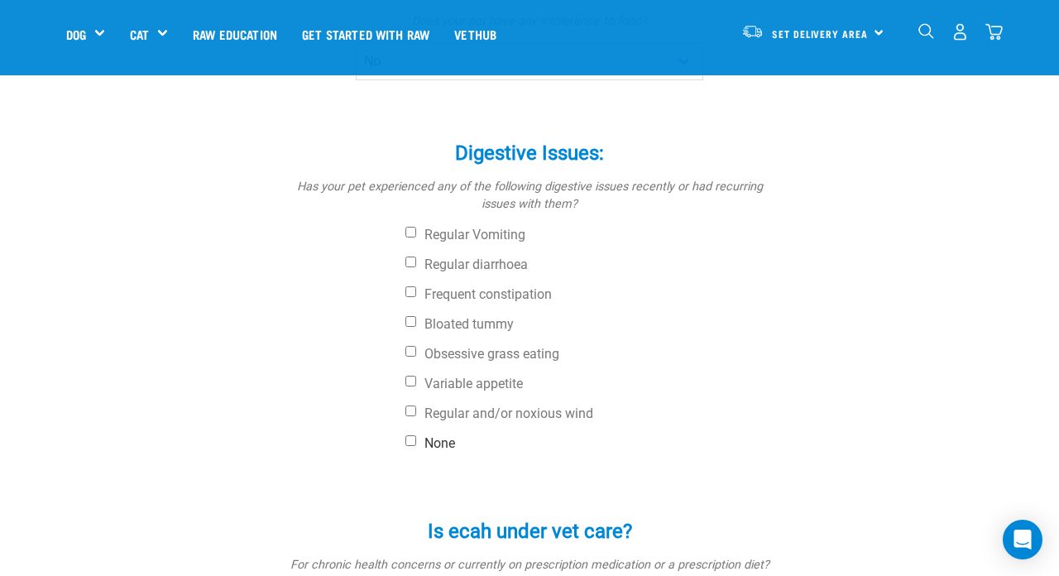
click at [436, 439] on label "None" at bounding box center [592, 443] width 372 height 17
click at [416, 439] on input "None" at bounding box center [411, 440] width 11 height 11
checkbox input "true"
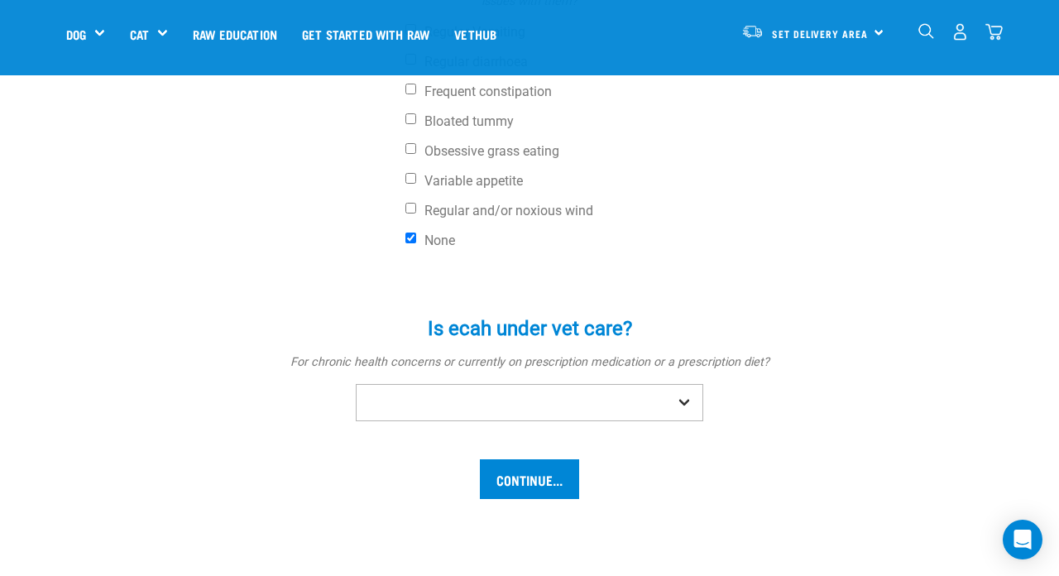
scroll to position [731, 1]
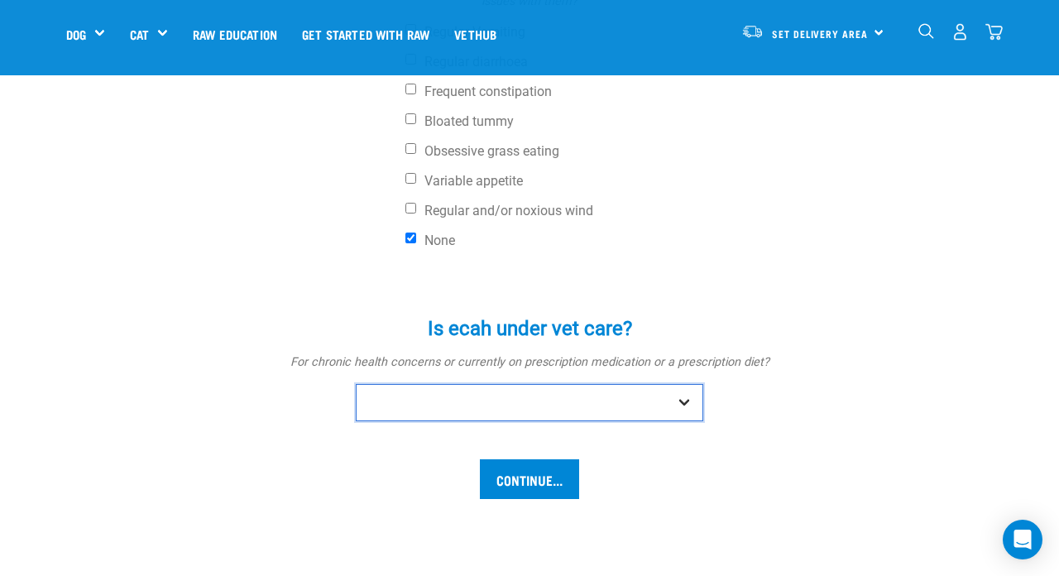
select select "yes"
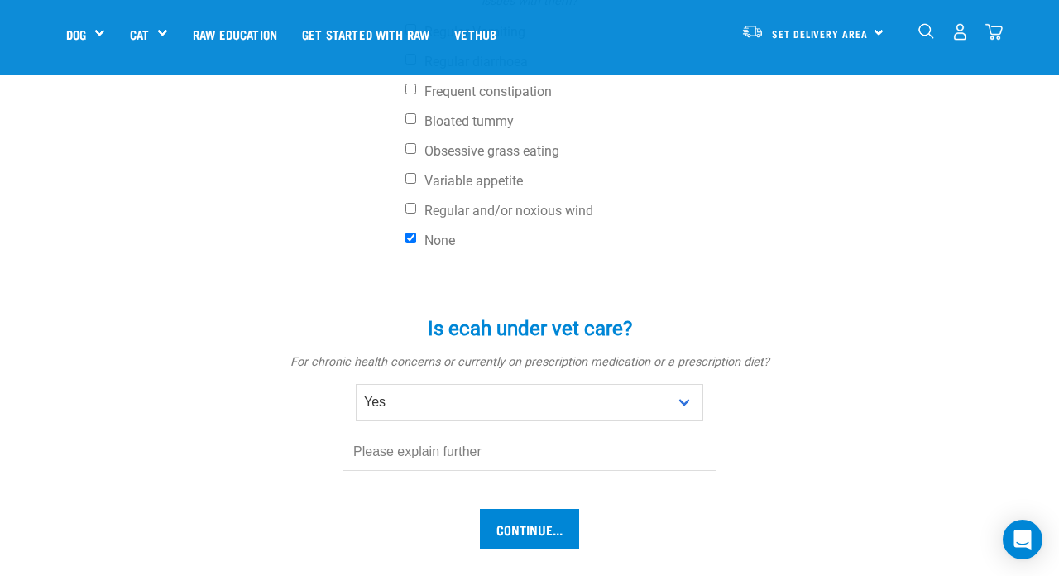
click at [587, 459] on input "text" at bounding box center [529, 452] width 372 height 37
type input "Ulcer"
click at [554, 530] on input "Continue..." at bounding box center [529, 529] width 99 height 40
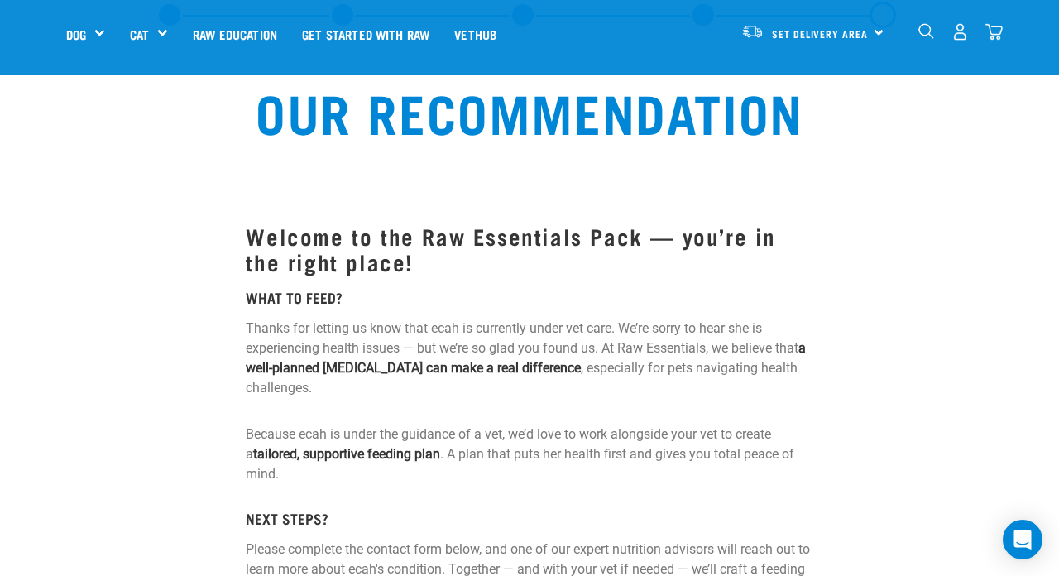
scroll to position [85, 0]
